Goal: Information Seeking & Learning: Learn about a topic

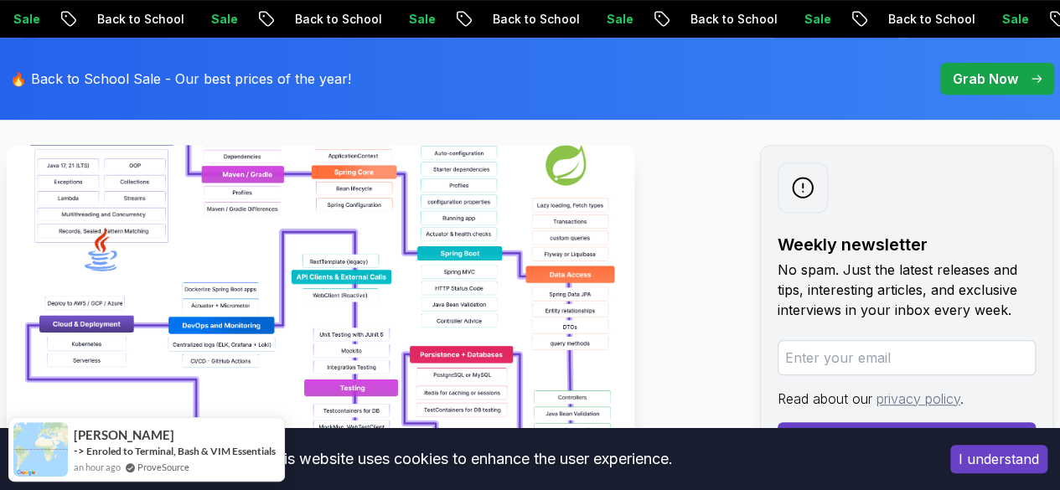
scroll to position [339, 0]
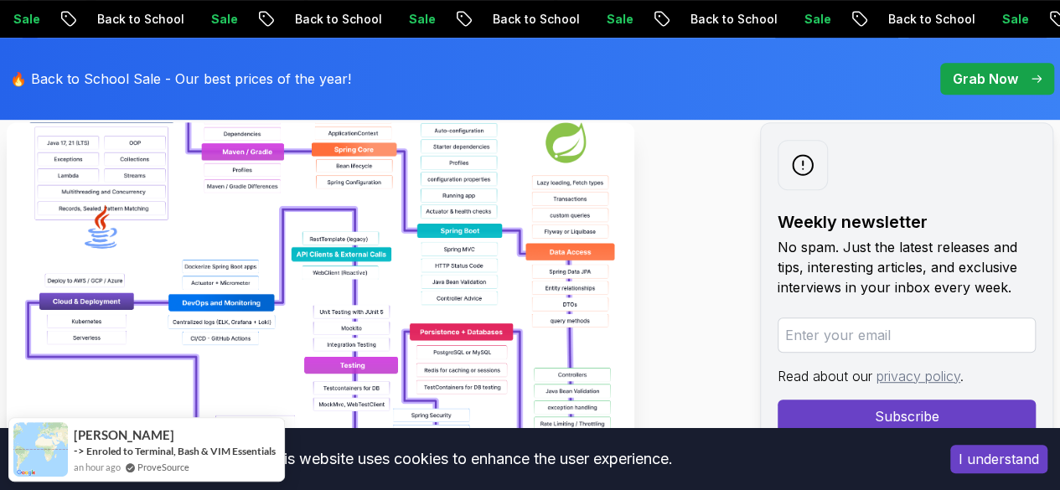
click at [178, 223] on img at bounding box center [320, 310] width 627 height 377
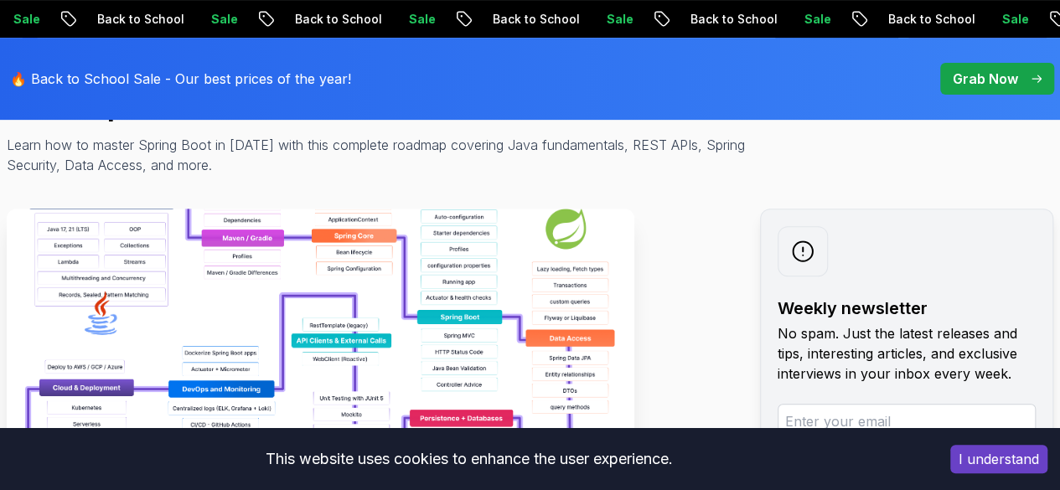
scroll to position [251, 0]
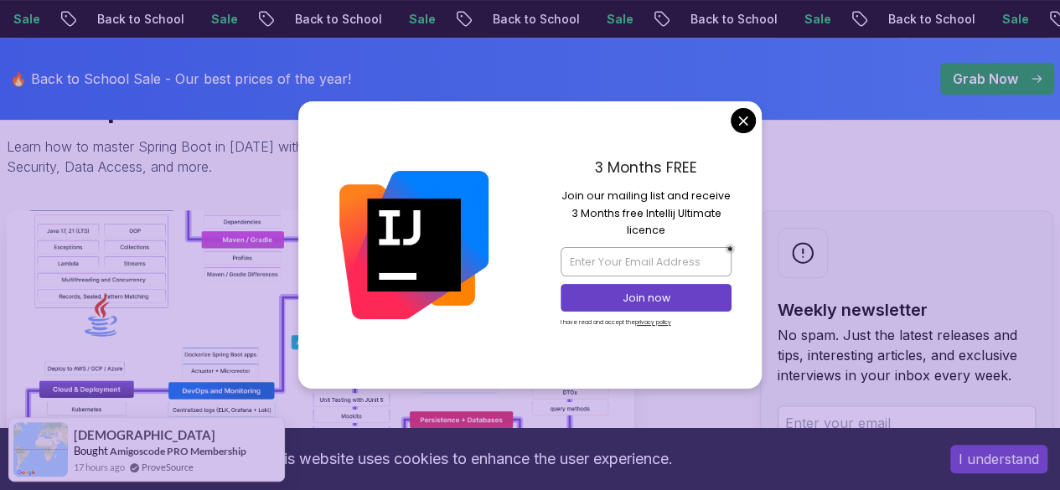
click at [238, 230] on img at bounding box center [320, 398] width 627 height 377
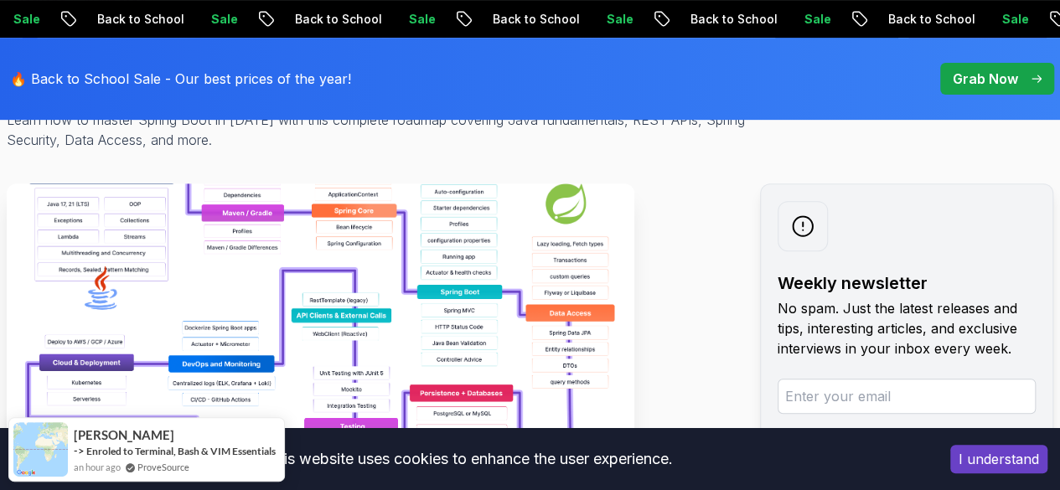
scroll to position [275, 0]
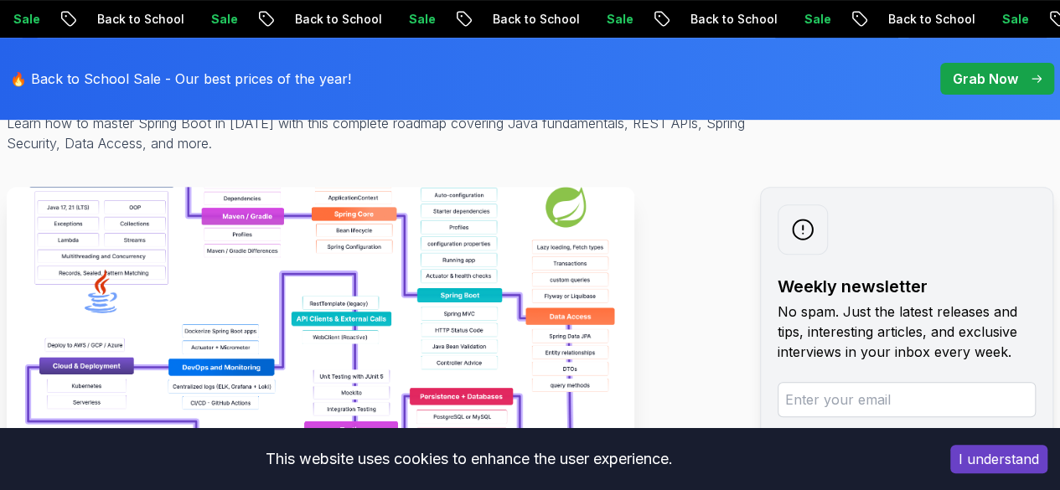
click at [193, 234] on img at bounding box center [320, 375] width 627 height 377
drag, startPoint x: 193, startPoint y: 234, endPoint x: 206, endPoint y: 333, distance: 100.6
click at [206, 333] on img at bounding box center [320, 375] width 627 height 377
